Goal: Find specific page/section: Find specific page/section

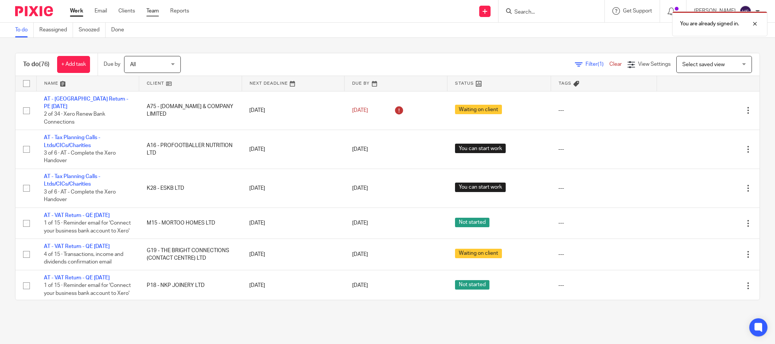
click at [149, 12] on link "Team" at bounding box center [152, 11] width 12 height 8
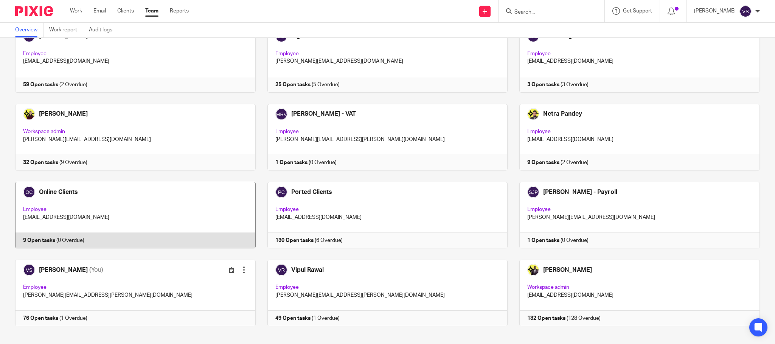
scroll to position [380, 0]
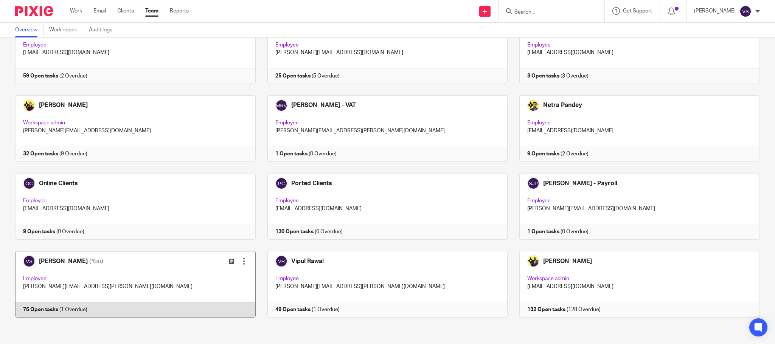
click at [152, 275] on link at bounding box center [129, 284] width 252 height 67
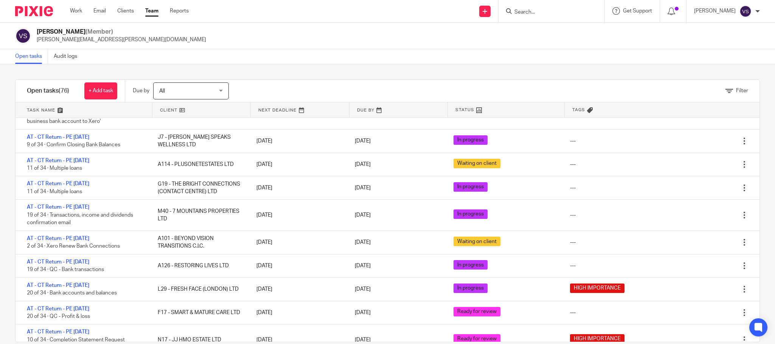
click at [536, 12] on input "Search" at bounding box center [548, 12] width 68 height 7
paste input "THE BRIGHT CONNECTIONS (CONTACT CENTRE) LTD"
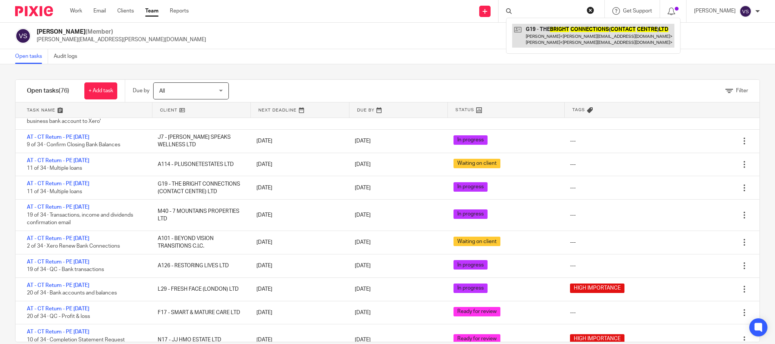
type input "THE BRIGHT CONNECTIONS (CONTACT CENTRE) LTD"
click at [550, 43] on link at bounding box center [593, 35] width 162 height 23
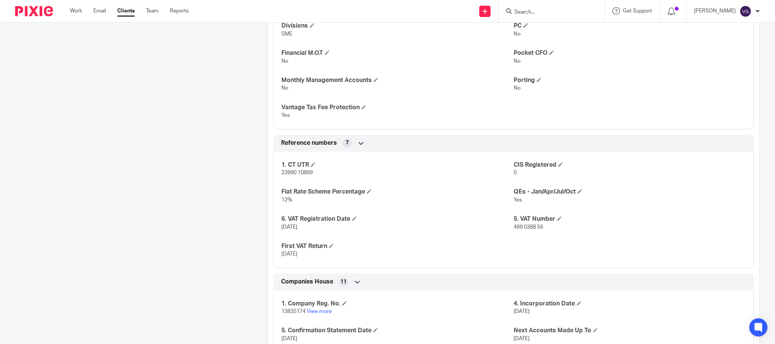
scroll to position [567, 0]
